Goal: Task Accomplishment & Management: Complete application form

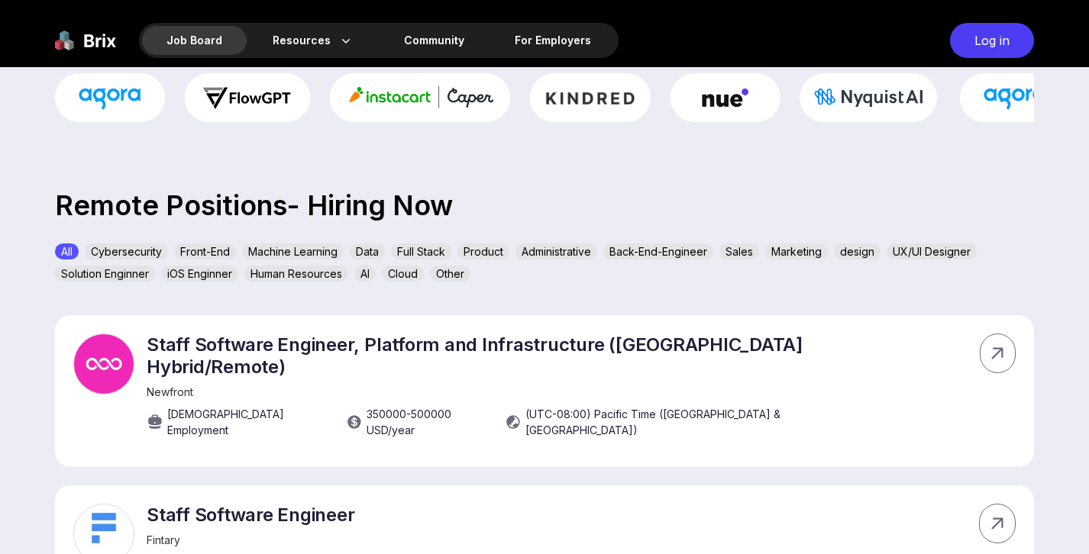
scroll to position [393, 0]
click at [643, 254] on div "Back-End-Engineer" at bounding box center [658, 252] width 110 height 16
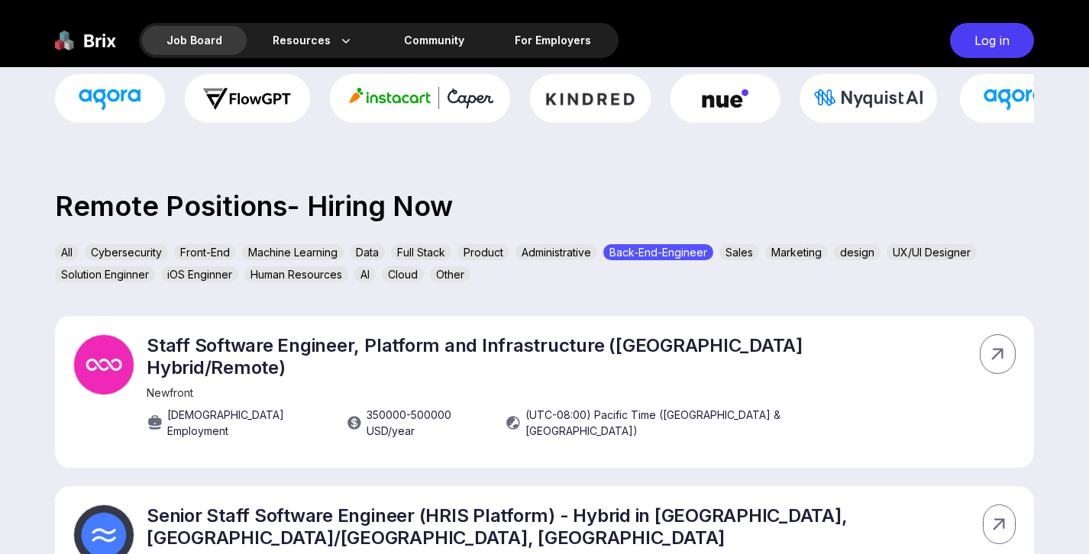
click at [643, 254] on div "Back-End-Engineer" at bounding box center [658, 252] width 110 height 16
click at [431, 247] on div "Full Stack" at bounding box center [421, 252] width 60 height 16
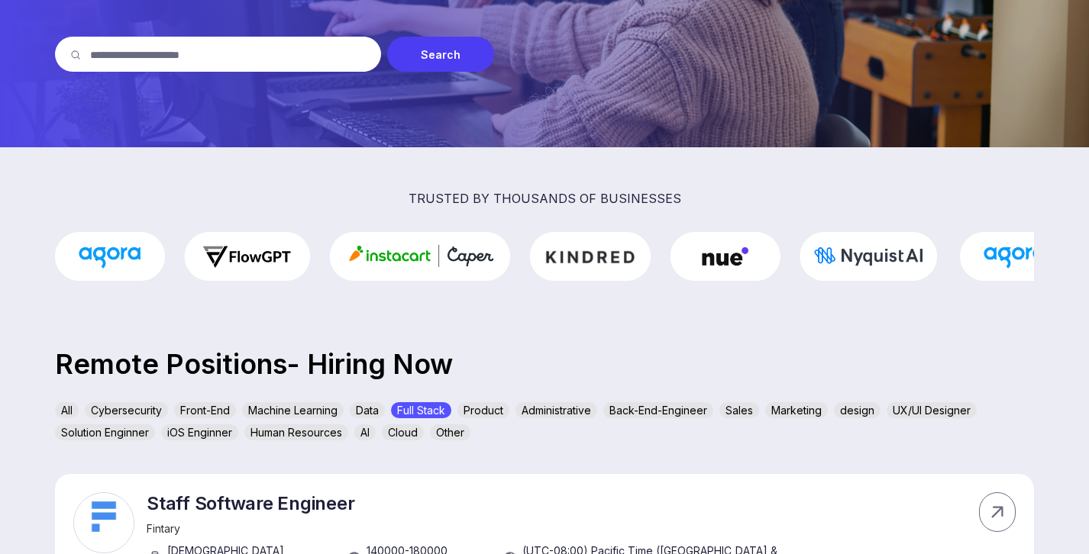
scroll to position [238, 0]
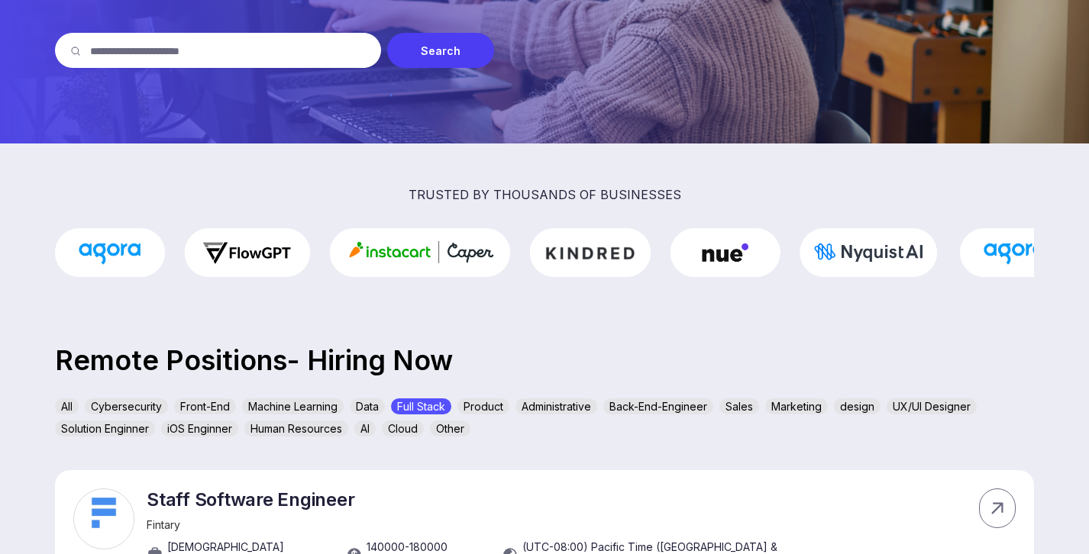
click at [66, 407] on div "All" at bounding box center [67, 407] width 24 height 16
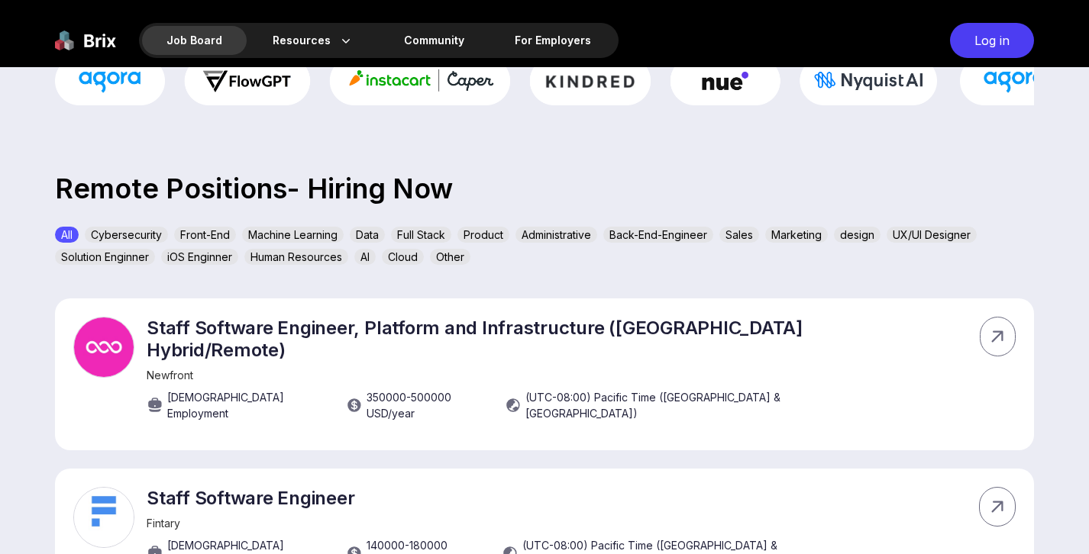
scroll to position [338, 0]
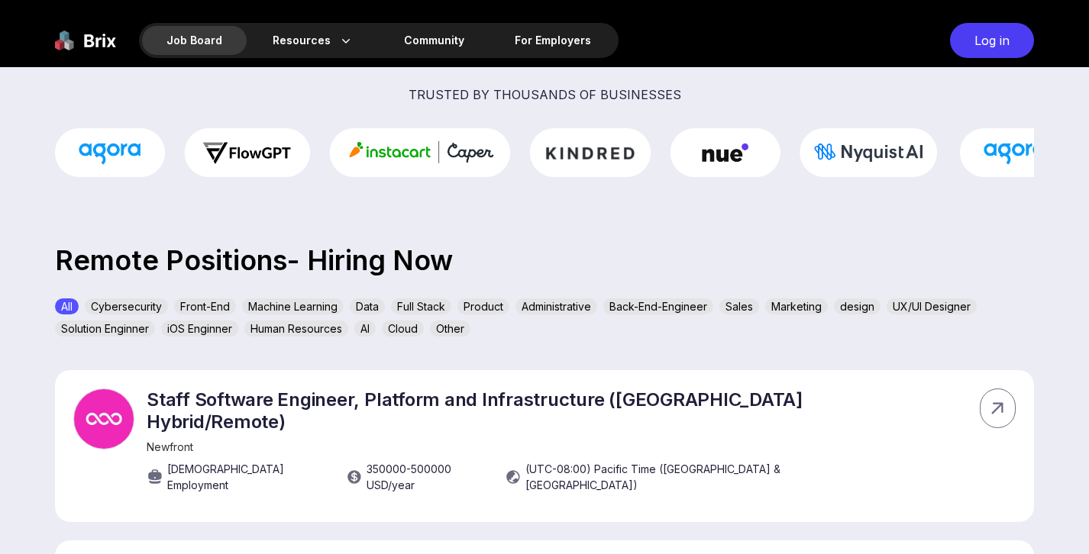
click at [654, 302] on div "Back-End-Engineer" at bounding box center [658, 307] width 110 height 16
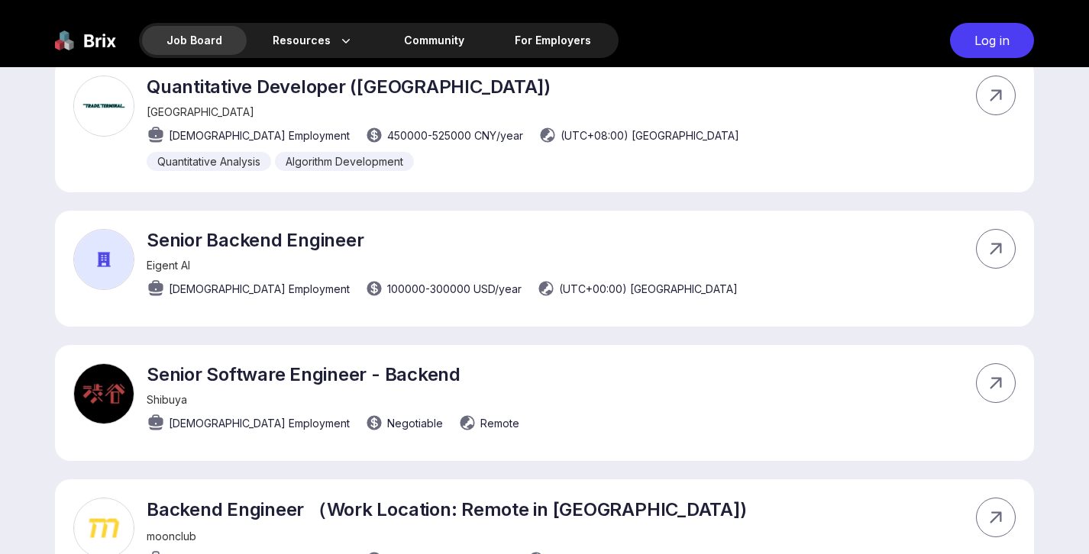
scroll to position [1140, 0]
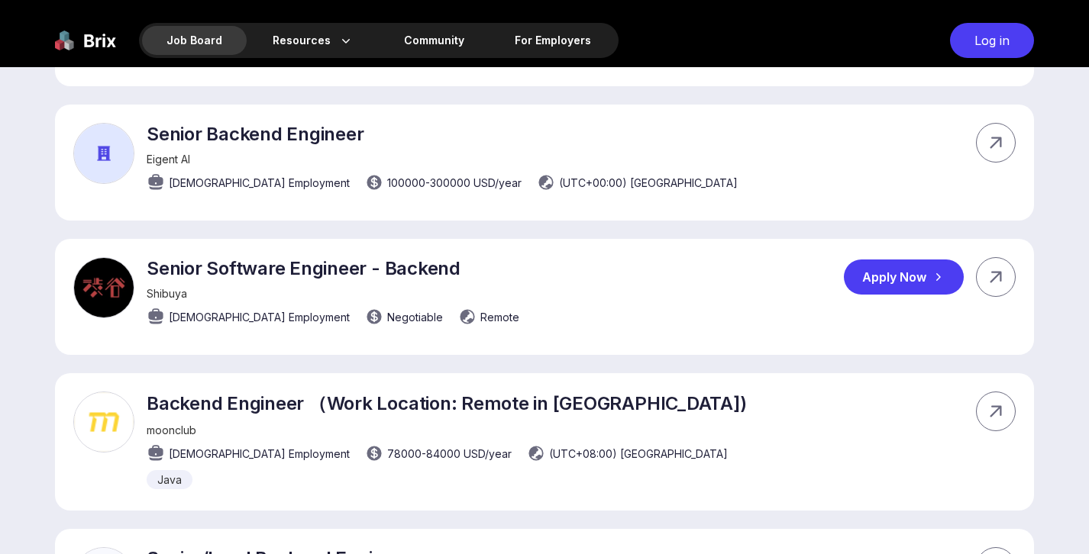
click at [412, 287] on div "Shibuya" at bounding box center [333, 293] width 373 height 13
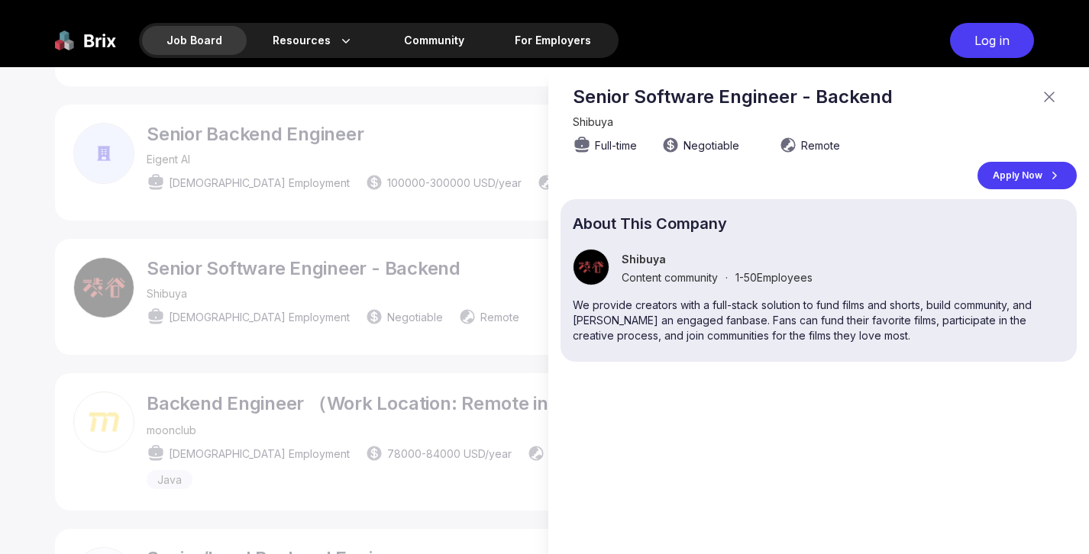
click at [465, 306] on div at bounding box center [544, 310] width 1089 height 487
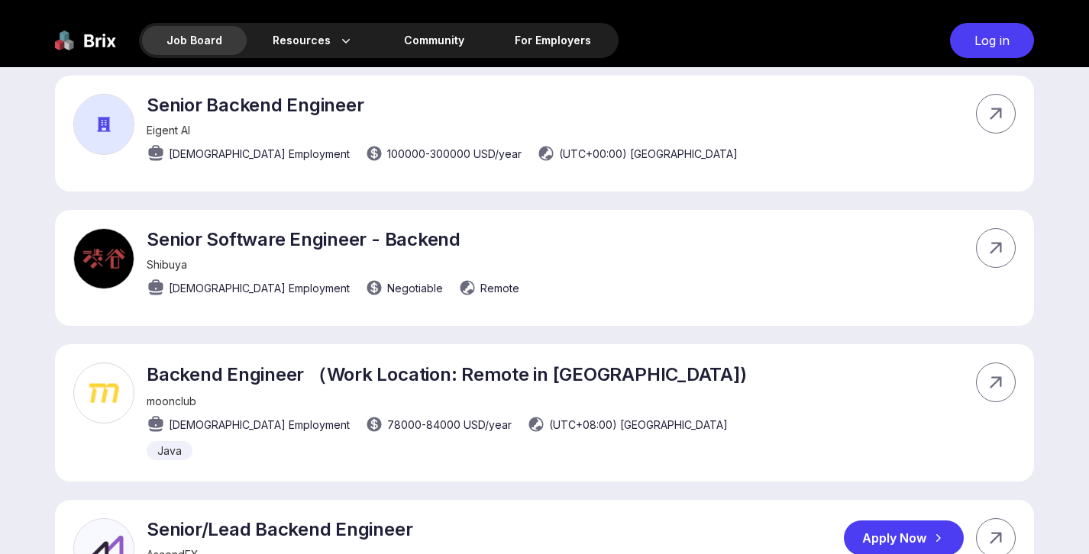
scroll to position [1168, 0]
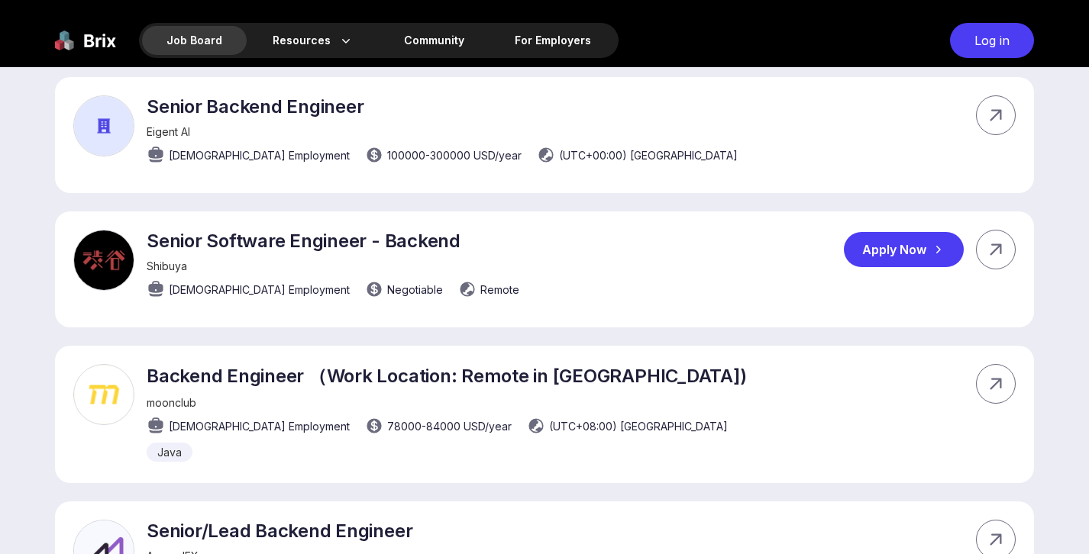
click at [921, 233] on div "Apply Now" at bounding box center [904, 249] width 120 height 35
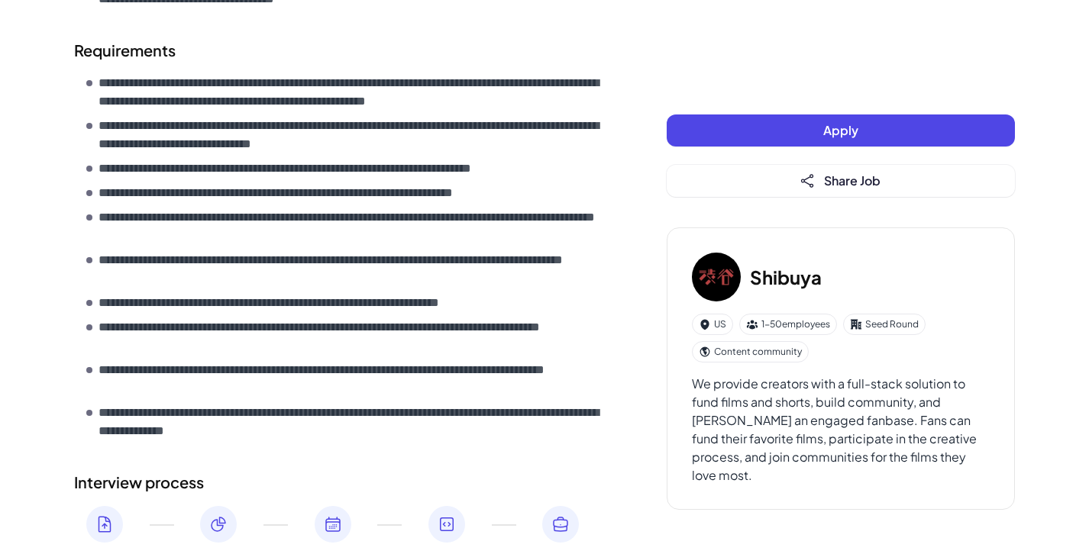
scroll to position [1012, 0]
